Goal: Information Seeking & Learning: Find specific fact

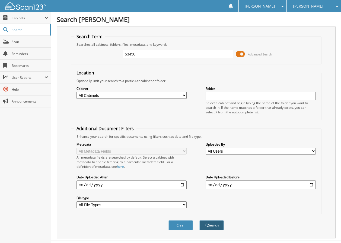
type input "53450"
click at [205, 225] on span "submit" at bounding box center [206, 225] width 3 height 3
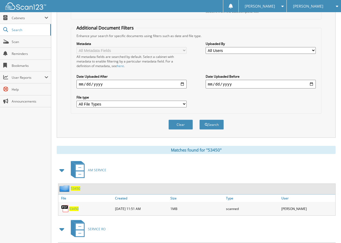
scroll to position [108, 0]
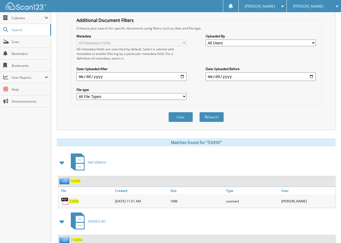
click at [70, 202] on span "53450" at bounding box center [73, 201] width 9 height 5
click at [179, 117] on button "Clear" at bounding box center [180, 117] width 24 height 10
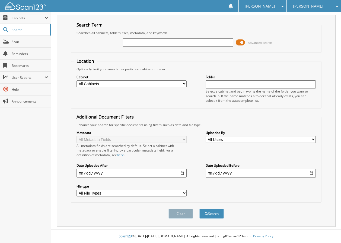
scroll to position [12, 0]
